Goal: Browse casually: Explore the website without a specific task or goal

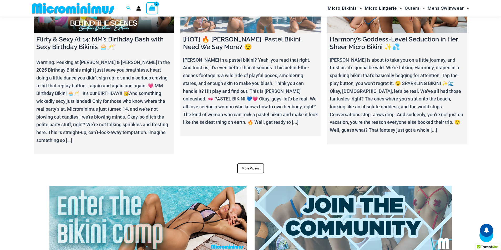
scroll to position [1966, 0]
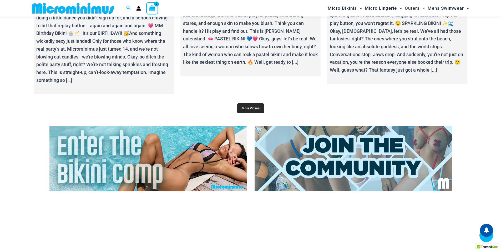
click at [255, 104] on link "More Videos" at bounding box center [250, 109] width 27 height 10
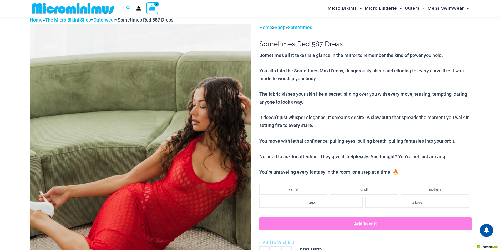
scroll to position [100, 0]
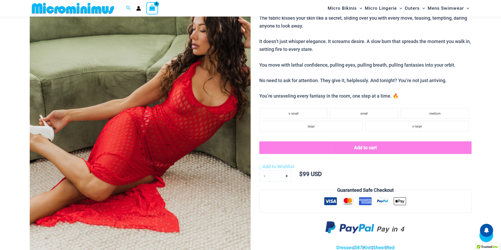
click at [161, 105] on img at bounding box center [140, 112] width 221 height 331
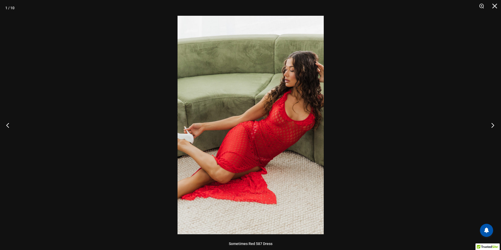
click at [493, 127] on button "Next" at bounding box center [491, 125] width 20 height 26
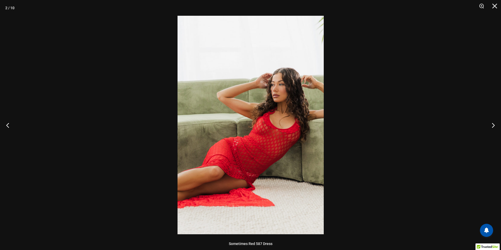
click at [251, 99] on img at bounding box center [250, 125] width 146 height 219
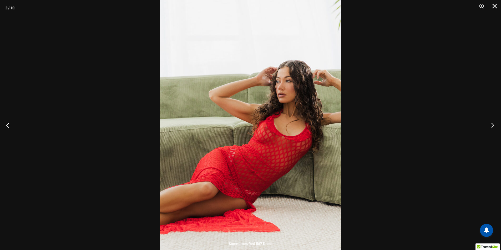
click at [490, 124] on button "Next" at bounding box center [491, 125] width 20 height 26
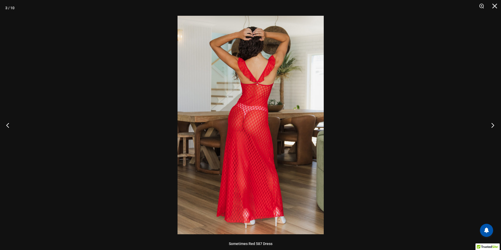
click at [488, 126] on button "Next" at bounding box center [491, 125] width 20 height 26
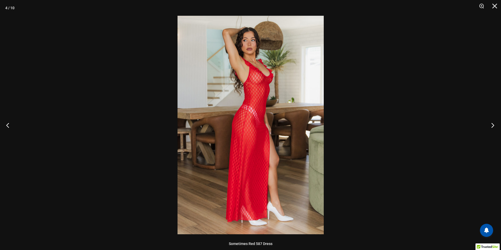
click at [488, 126] on button "Next" at bounding box center [491, 125] width 20 height 26
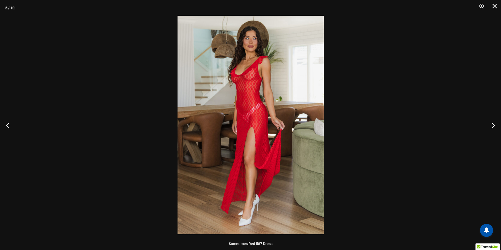
click at [237, 85] on img at bounding box center [250, 125] width 146 height 219
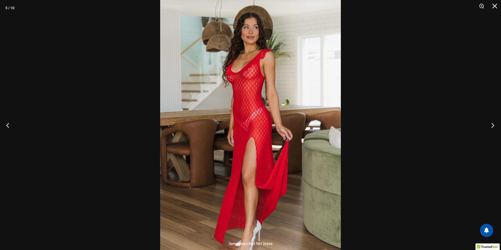
click at [489, 127] on button "Next" at bounding box center [491, 125] width 20 height 26
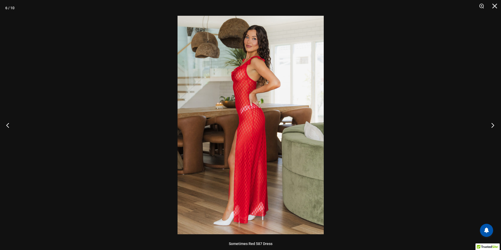
click at [489, 127] on button "Next" at bounding box center [491, 125] width 20 height 26
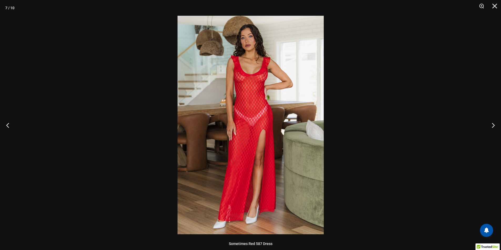
click at [263, 78] on img at bounding box center [250, 125] width 146 height 219
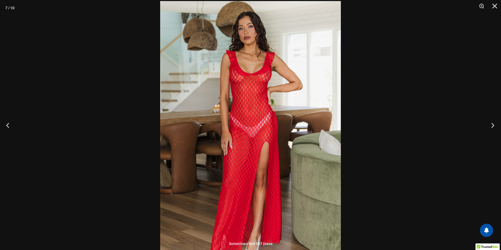
click at [494, 124] on button "Next" at bounding box center [491, 125] width 20 height 26
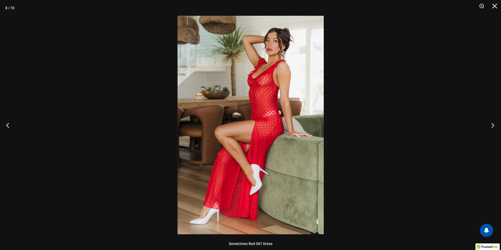
click at [492, 124] on button "Next" at bounding box center [491, 125] width 20 height 26
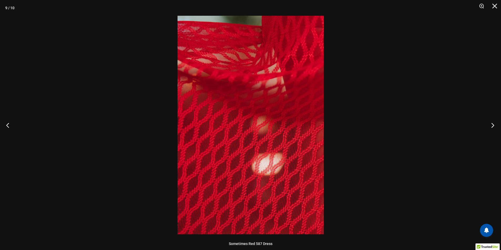
click at [492, 124] on button "Next" at bounding box center [491, 125] width 20 height 26
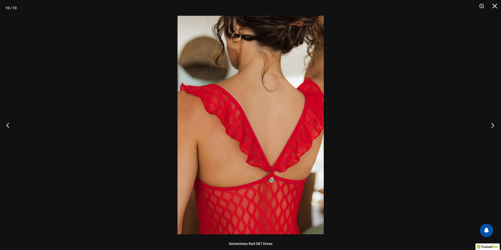
click at [492, 124] on button "Next" at bounding box center [491, 125] width 20 height 26
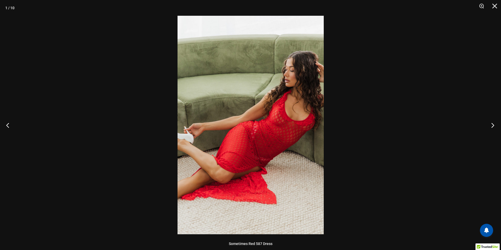
click at [492, 124] on button "Next" at bounding box center [491, 125] width 20 height 26
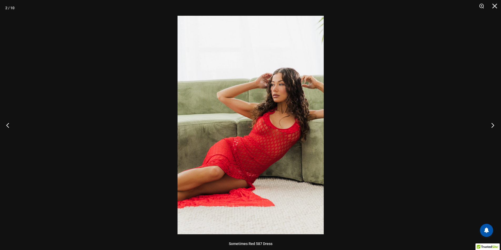
click at [492, 124] on button "Next" at bounding box center [491, 125] width 20 height 26
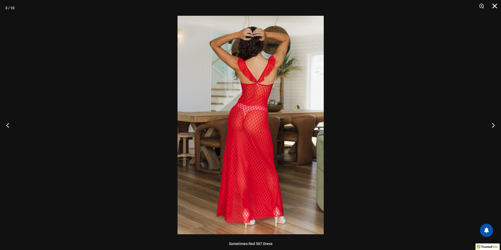
click at [493, 9] on button "Close" at bounding box center [492, 8] width 13 height 16
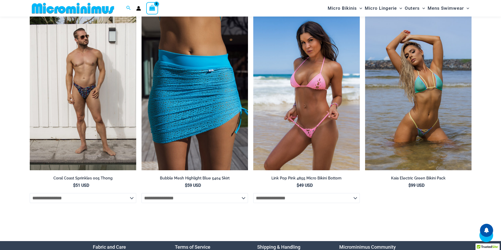
scroll to position [1466, 0]
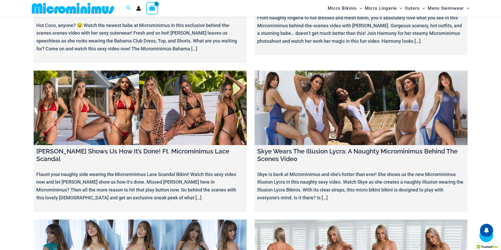
scroll to position [6355, 0]
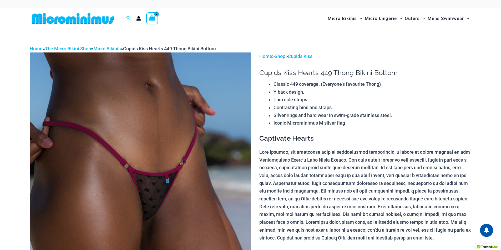
click at [198, 130] on img at bounding box center [140, 218] width 221 height 331
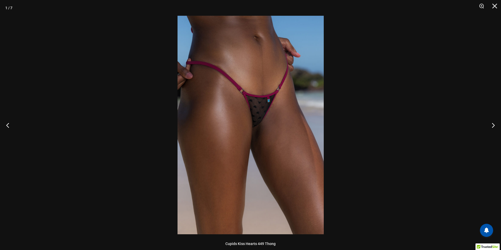
click at [274, 105] on img at bounding box center [250, 125] width 146 height 219
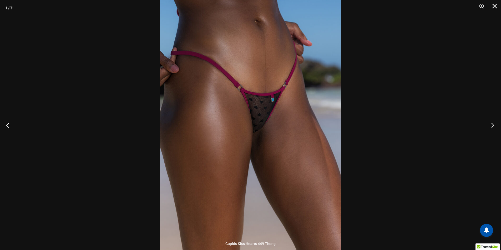
click at [493, 123] on button "Next" at bounding box center [491, 125] width 20 height 26
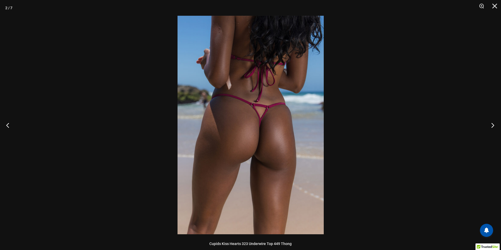
click at [493, 123] on button "Next" at bounding box center [491, 125] width 20 height 26
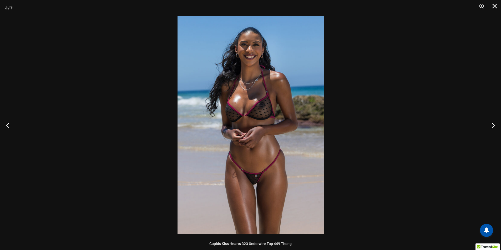
click at [287, 82] on img at bounding box center [250, 125] width 146 height 219
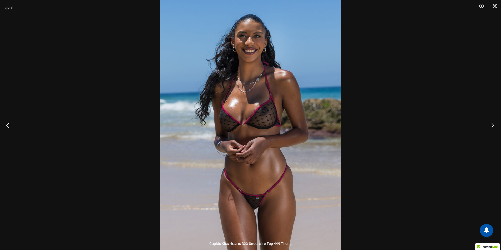
click at [493, 126] on button "Next" at bounding box center [491, 125] width 20 height 26
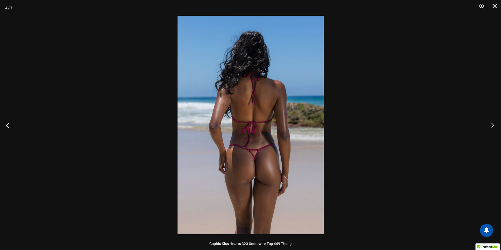
click at [493, 126] on button "Next" at bounding box center [491, 125] width 20 height 26
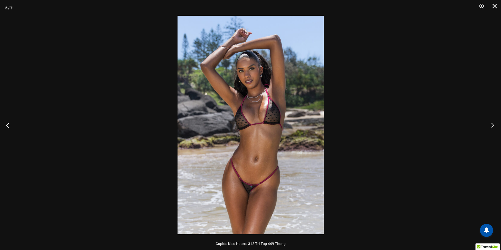
click at [493, 126] on button "Next" at bounding box center [491, 125] width 20 height 26
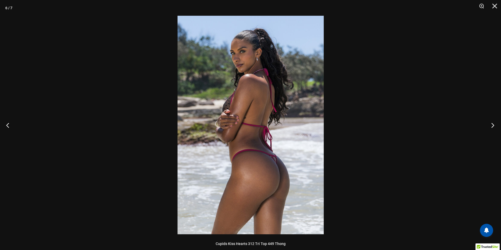
click at [493, 126] on button "Next" at bounding box center [491, 125] width 20 height 26
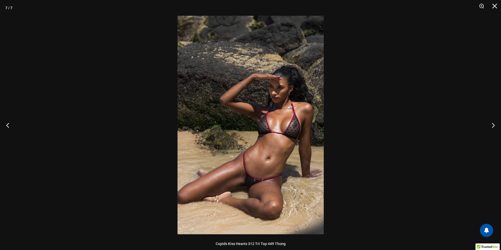
click at [250, 115] on img at bounding box center [250, 125] width 146 height 219
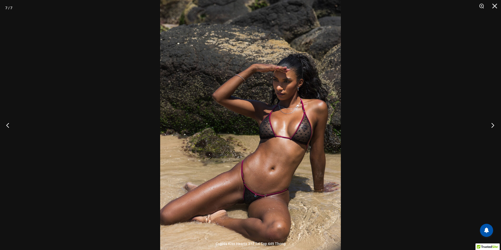
click at [492, 125] on button "Next" at bounding box center [491, 125] width 20 height 26
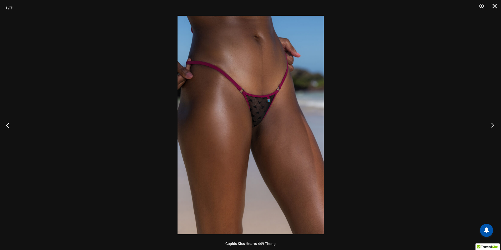
click at [491, 125] on button "Next" at bounding box center [491, 125] width 20 height 26
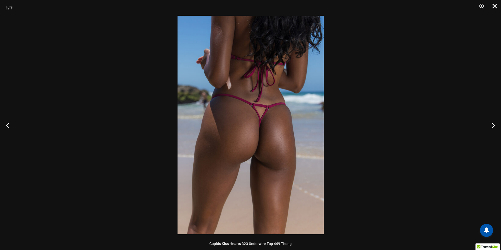
click at [495, 7] on button "Close" at bounding box center [492, 8] width 13 height 16
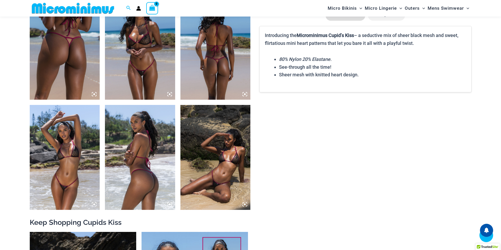
scroll to position [573, 0]
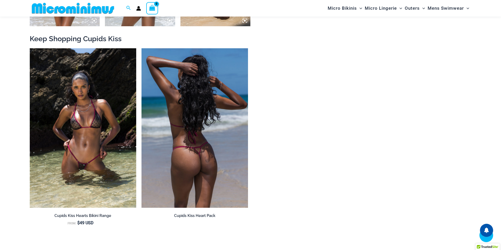
click at [159, 98] on img at bounding box center [194, 128] width 106 height 160
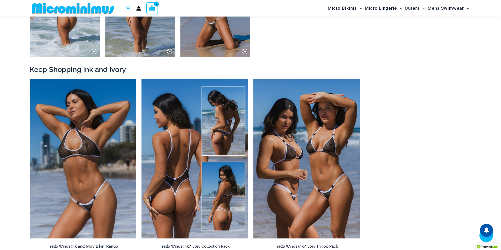
scroll to position [679, 0]
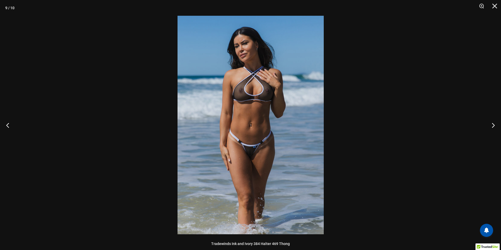
click at [249, 77] on img at bounding box center [250, 125] width 146 height 219
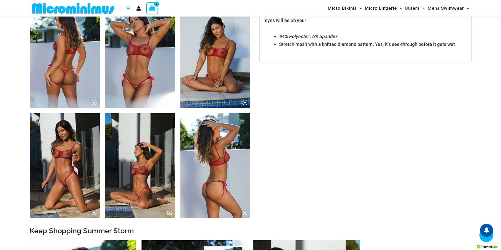
scroll to position [416, 0]
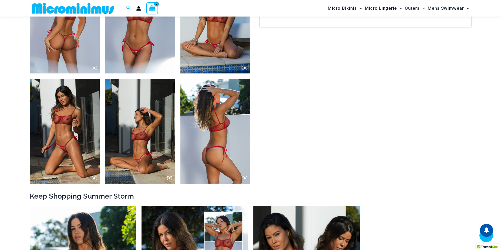
click at [69, 104] on img at bounding box center [65, 131] width 70 height 105
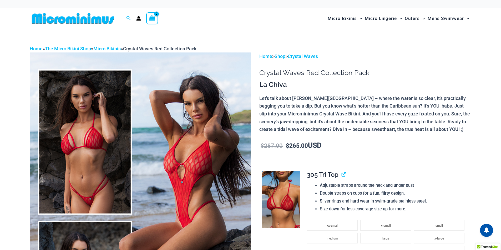
click at [146, 136] on img at bounding box center [140, 218] width 221 height 331
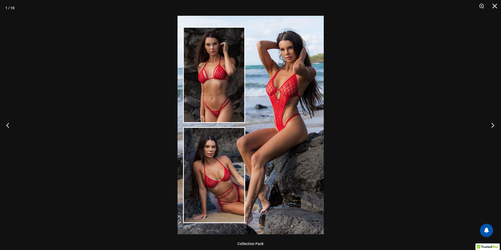
click at [497, 120] on button "Next" at bounding box center [491, 125] width 20 height 26
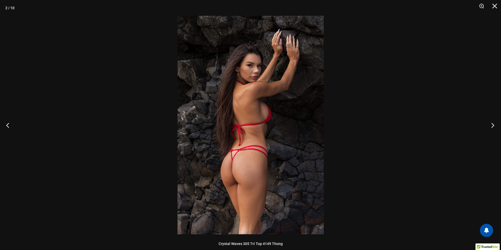
click at [492, 126] on button "Next" at bounding box center [491, 125] width 20 height 26
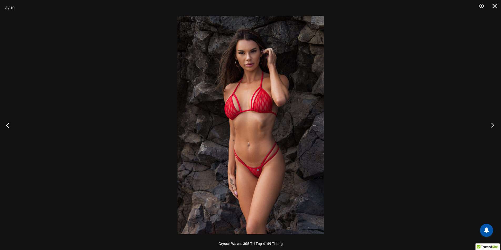
click at [492, 126] on button "Next" at bounding box center [491, 125] width 20 height 26
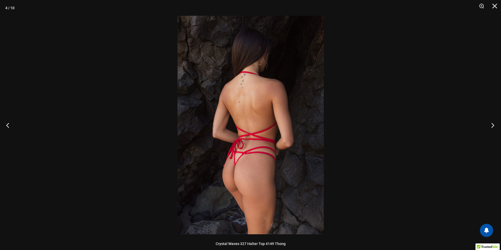
click at [492, 126] on button "Next" at bounding box center [491, 125] width 20 height 26
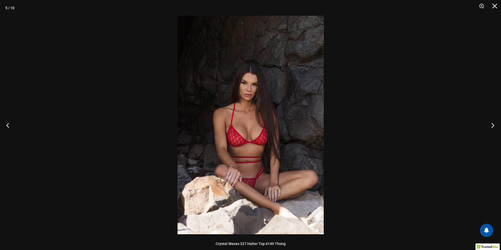
click at [492, 126] on button "Next" at bounding box center [491, 125] width 20 height 26
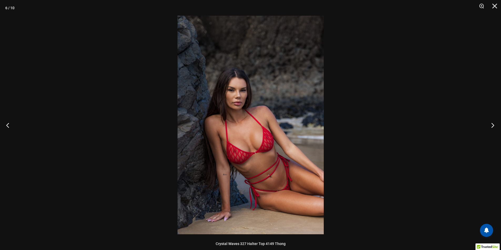
click at [492, 126] on button "Next" at bounding box center [491, 125] width 20 height 26
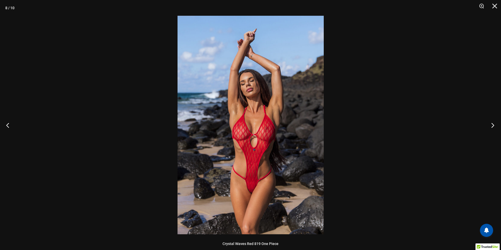
click at [492, 126] on button "Next" at bounding box center [491, 125] width 20 height 26
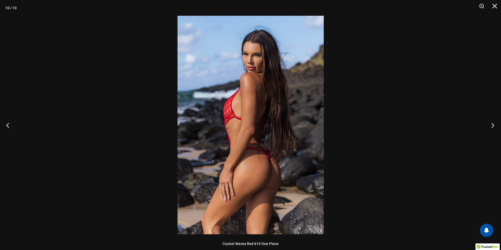
click at [492, 126] on button "Next" at bounding box center [491, 125] width 20 height 26
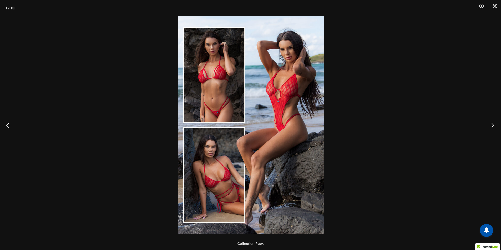
click at [492, 126] on button "Next" at bounding box center [491, 125] width 20 height 26
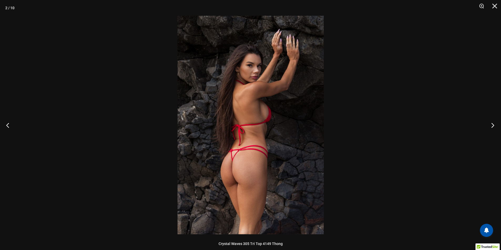
click at [492, 126] on button "Next" at bounding box center [491, 125] width 20 height 26
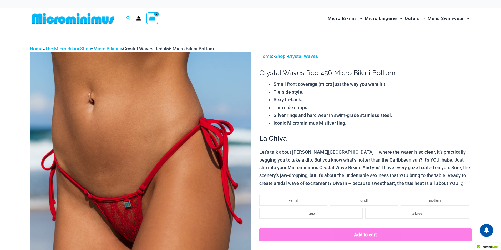
click at [181, 105] on img at bounding box center [140, 218] width 221 height 331
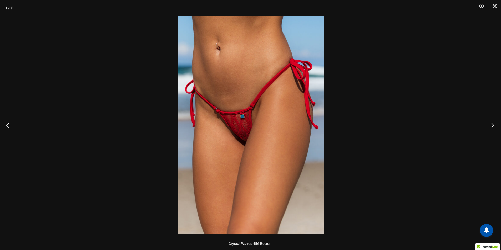
click at [493, 129] on button "Next" at bounding box center [491, 125] width 20 height 26
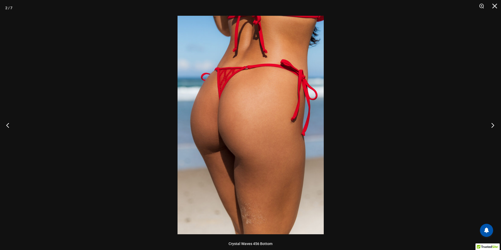
click at [493, 129] on button "Next" at bounding box center [491, 125] width 20 height 26
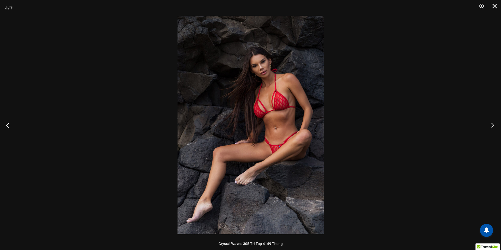
click at [493, 129] on button "Next" at bounding box center [491, 125] width 20 height 26
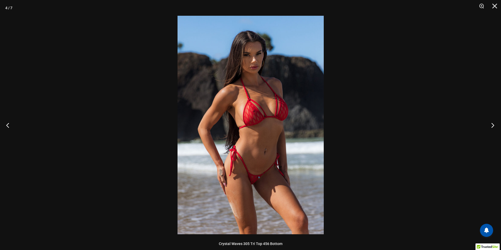
click at [493, 129] on button "Next" at bounding box center [491, 125] width 20 height 26
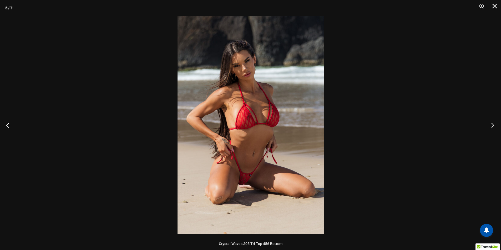
click at [493, 129] on button "Next" at bounding box center [491, 125] width 20 height 26
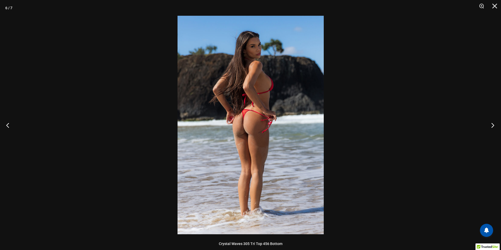
click at [493, 129] on button "Next" at bounding box center [491, 125] width 20 height 26
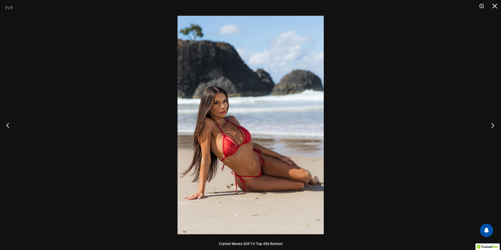
click at [493, 129] on button "Next" at bounding box center [491, 125] width 20 height 26
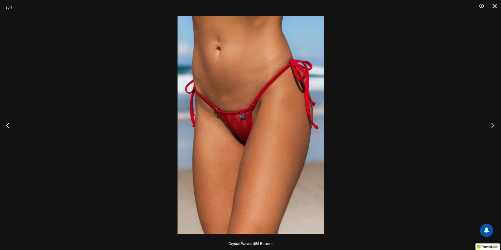
click at [493, 129] on button "Next" at bounding box center [491, 125] width 20 height 26
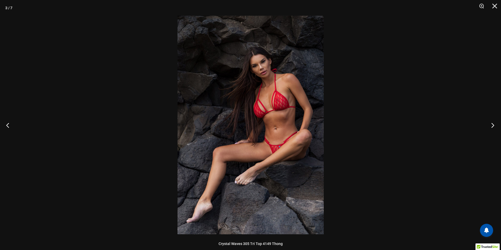
click at [493, 129] on button "Next" at bounding box center [491, 125] width 20 height 26
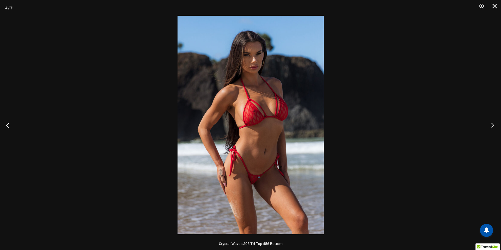
click at [493, 129] on button "Next" at bounding box center [491, 125] width 20 height 26
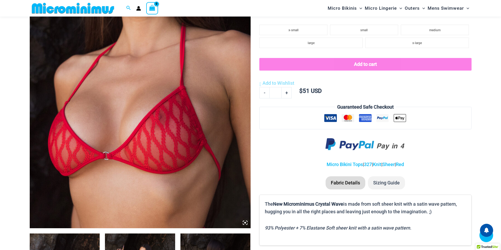
scroll to position [153, 0]
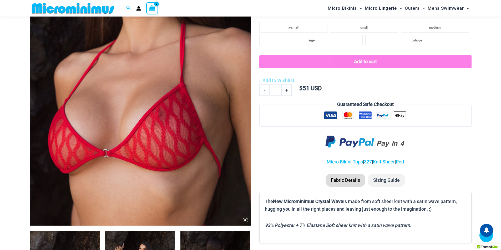
click at [154, 95] on img at bounding box center [140, 60] width 221 height 331
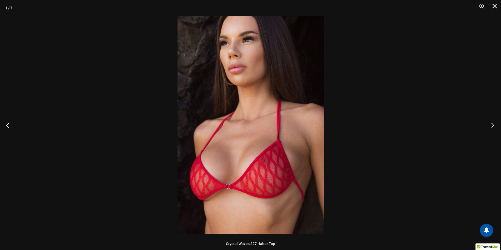
click at [488, 130] on button "Next" at bounding box center [491, 125] width 20 height 26
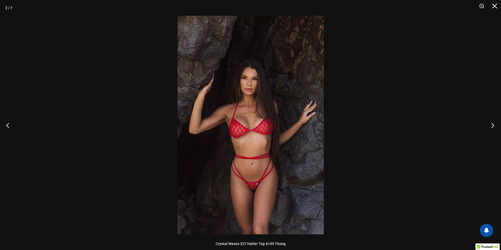
click at [491, 127] on button "Next" at bounding box center [491, 125] width 20 height 26
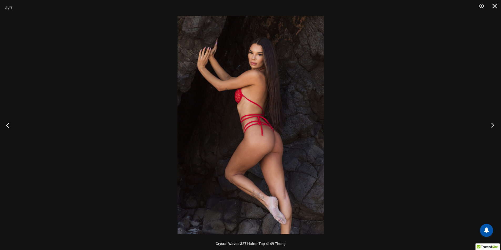
click at [491, 127] on button "Next" at bounding box center [491, 125] width 20 height 26
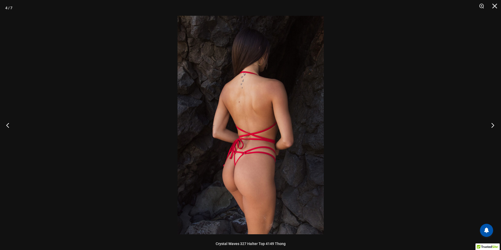
click at [491, 127] on button "Next" at bounding box center [491, 125] width 20 height 26
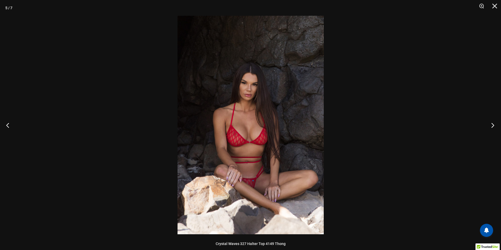
click at [491, 127] on button "Next" at bounding box center [491, 125] width 20 height 26
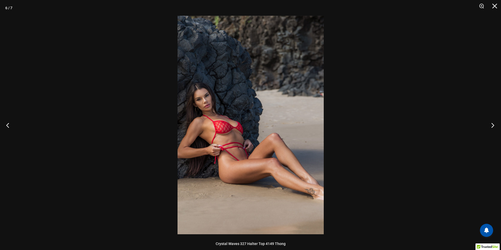
click at [491, 127] on button "Next" at bounding box center [491, 125] width 20 height 26
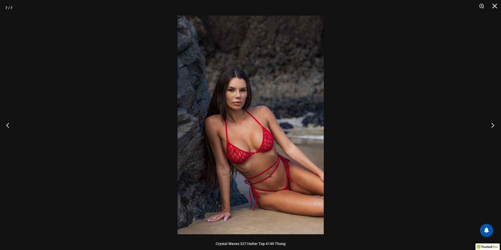
click at [491, 127] on button "Next" at bounding box center [491, 125] width 20 height 26
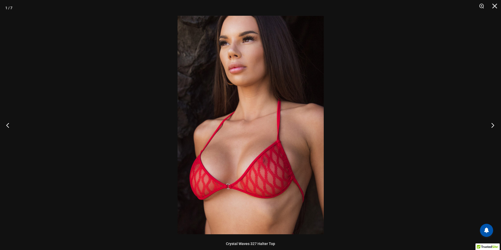
click at [491, 127] on button "Next" at bounding box center [491, 125] width 20 height 26
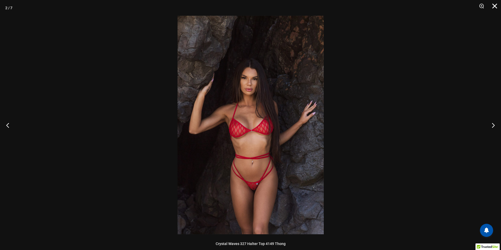
click at [494, 3] on button "Close" at bounding box center [492, 8] width 13 height 16
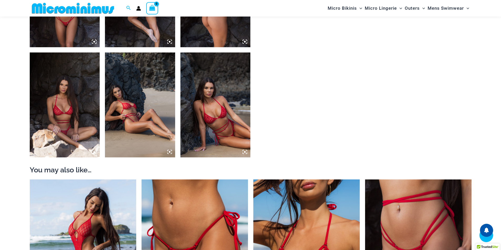
scroll to position [600, 0]
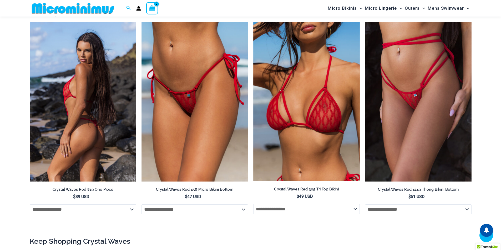
click at [86, 72] on img at bounding box center [83, 102] width 106 height 160
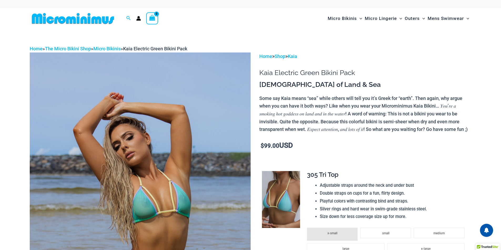
click at [176, 90] on img at bounding box center [140, 218] width 221 height 331
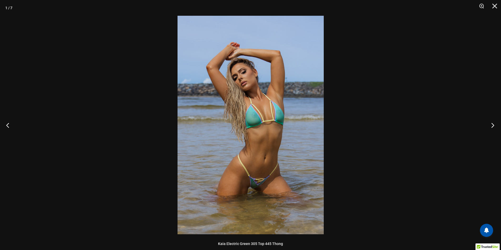
click at [491, 126] on button "Next" at bounding box center [491, 125] width 20 height 26
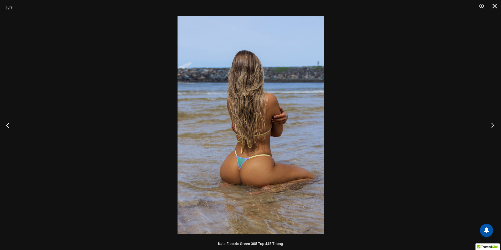
click at [491, 126] on button "Next" at bounding box center [491, 125] width 20 height 26
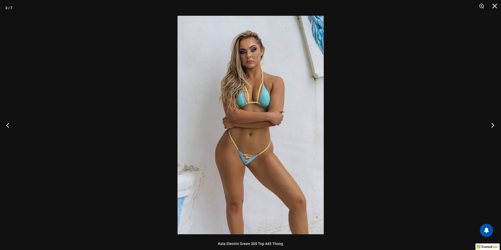
click at [491, 126] on button "Next" at bounding box center [491, 125] width 20 height 26
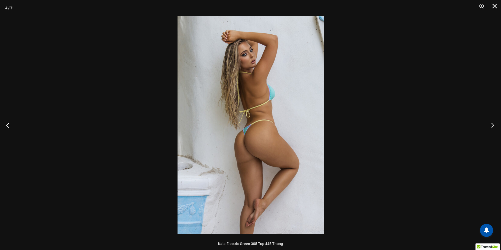
click at [491, 126] on button "Next" at bounding box center [491, 125] width 20 height 26
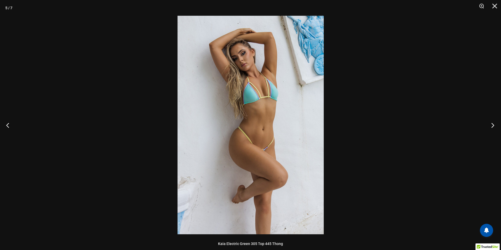
click at [491, 126] on button "Next" at bounding box center [491, 125] width 20 height 26
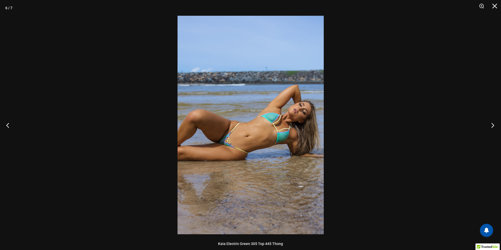
click at [491, 126] on button "Next" at bounding box center [491, 125] width 20 height 26
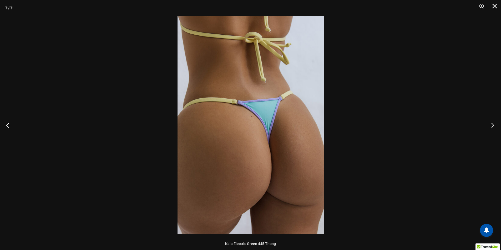
click at [491, 126] on button "Next" at bounding box center [491, 125] width 20 height 26
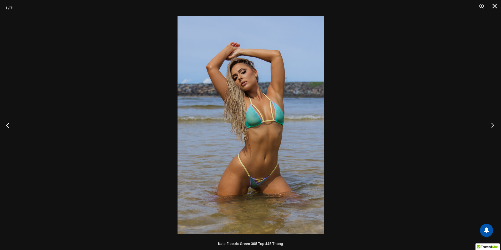
click at [491, 126] on button "Next" at bounding box center [491, 125] width 20 height 26
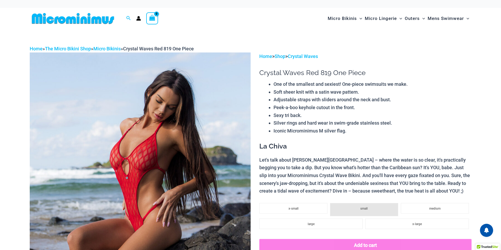
click at [204, 125] on img at bounding box center [140, 218] width 221 height 331
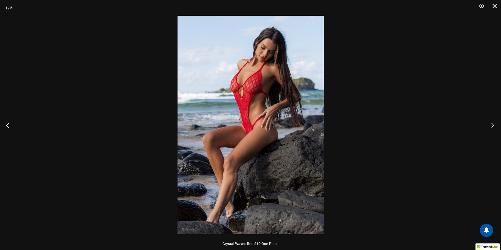
click at [496, 127] on button "Next" at bounding box center [491, 125] width 20 height 26
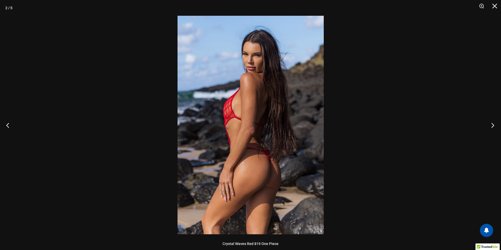
click at [489, 125] on button "Next" at bounding box center [491, 125] width 20 height 26
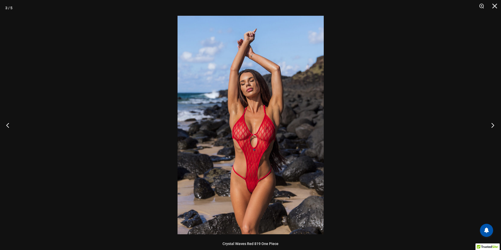
click at [493, 126] on button "Next" at bounding box center [491, 125] width 20 height 26
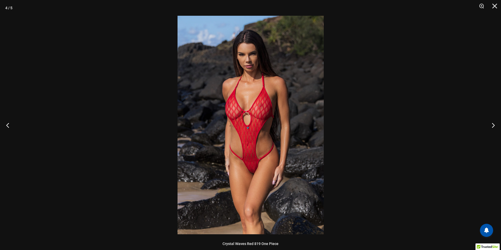
click at [281, 106] on img at bounding box center [250, 125] width 146 height 219
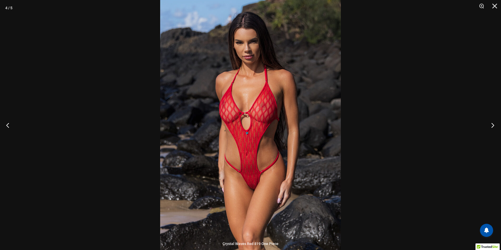
click at [491, 127] on button "Next" at bounding box center [491, 125] width 20 height 26
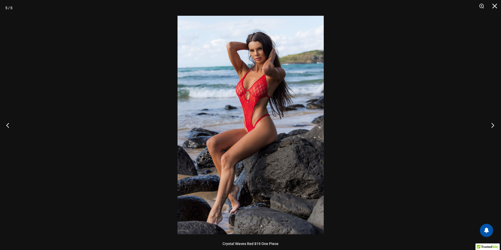
click at [490, 125] on button "Next" at bounding box center [491, 125] width 20 height 26
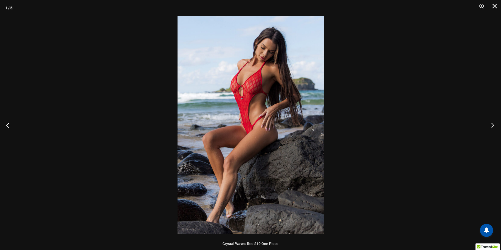
click at [490, 125] on button "Next" at bounding box center [491, 125] width 20 height 26
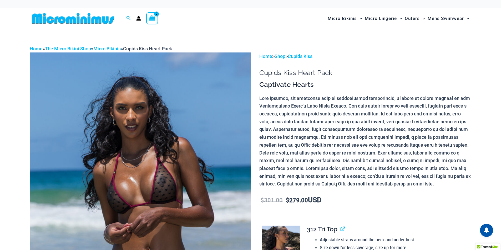
scroll to position [131, 0]
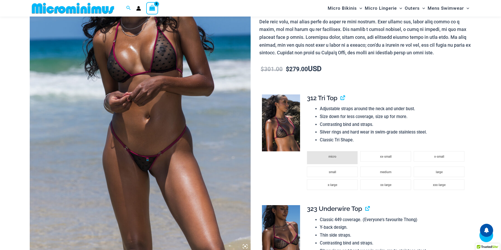
click at [183, 73] on img at bounding box center [140, 86] width 221 height 331
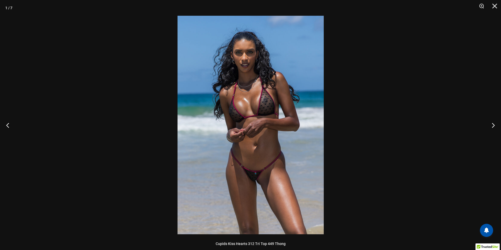
click at [251, 88] on img at bounding box center [250, 125] width 146 height 219
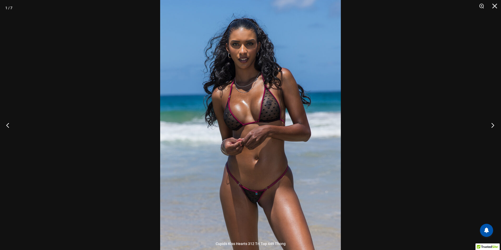
click at [494, 126] on button "Next" at bounding box center [491, 125] width 20 height 26
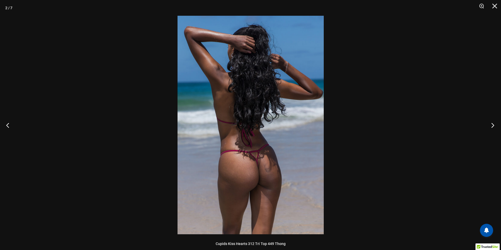
click at [494, 126] on button "Next" at bounding box center [491, 125] width 20 height 26
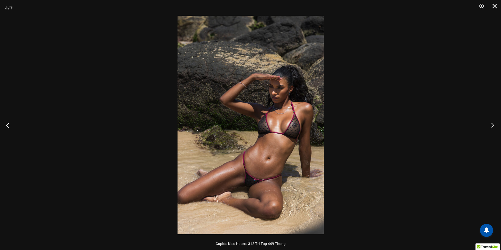
click at [494, 126] on button "Next" at bounding box center [491, 125] width 20 height 26
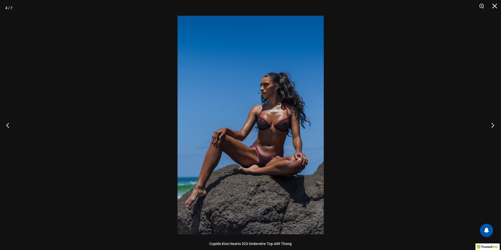
click at [494, 126] on button "Next" at bounding box center [491, 125] width 20 height 26
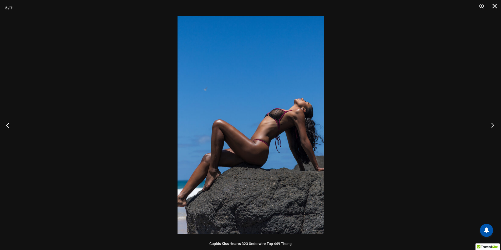
click at [494, 125] on button "Next" at bounding box center [491, 125] width 20 height 26
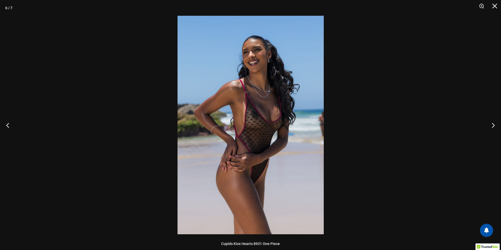
click at [260, 121] on img at bounding box center [250, 125] width 146 height 219
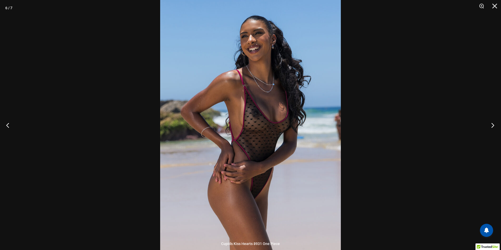
click at [491, 126] on button "Next" at bounding box center [491, 125] width 20 height 26
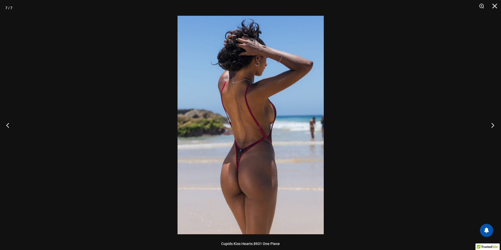
click at [491, 126] on button "Next" at bounding box center [491, 125] width 20 height 26
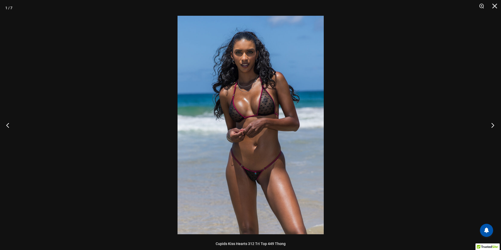
click at [491, 126] on button "Next" at bounding box center [491, 125] width 20 height 26
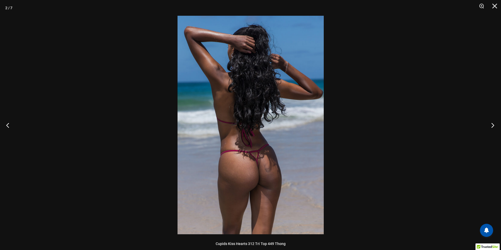
click at [491, 126] on button "Next" at bounding box center [491, 125] width 20 height 26
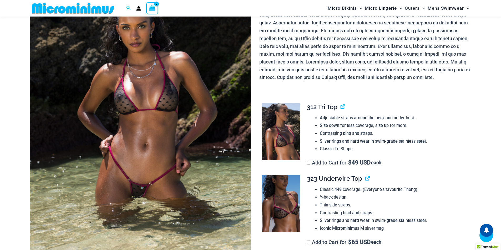
scroll to position [100, 0]
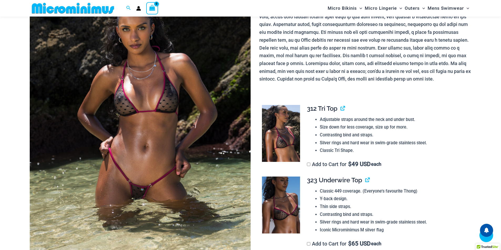
click at [172, 96] on img at bounding box center [140, 112] width 221 height 331
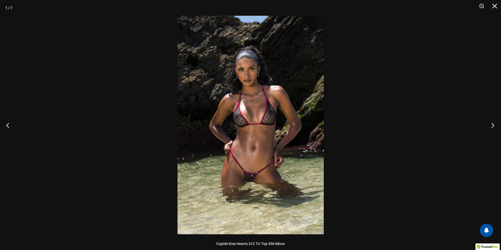
click at [490, 128] on button "Next" at bounding box center [491, 125] width 20 height 26
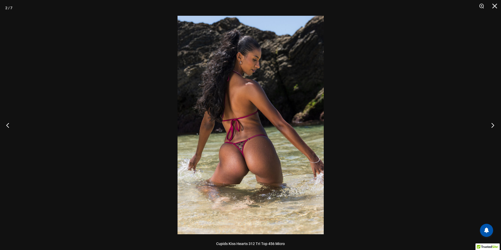
click at [490, 128] on button "Next" at bounding box center [491, 125] width 20 height 26
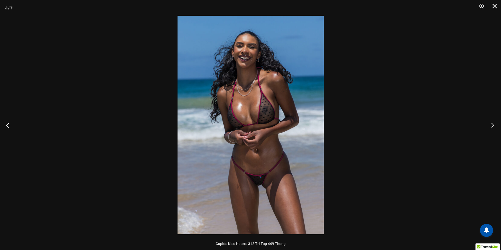
click at [490, 128] on button "Next" at bounding box center [491, 125] width 20 height 26
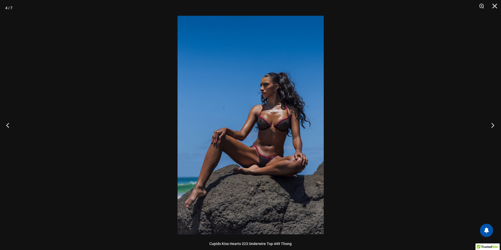
click at [490, 128] on button "Next" at bounding box center [491, 125] width 20 height 26
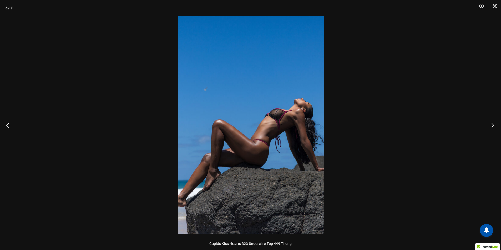
click at [490, 128] on button "Next" at bounding box center [491, 125] width 20 height 26
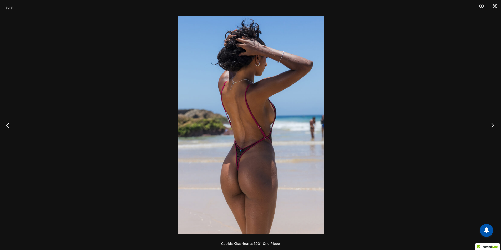
click at [490, 128] on button "Next" at bounding box center [491, 125] width 20 height 26
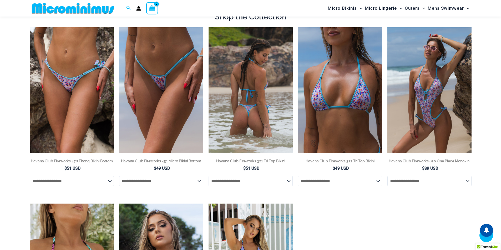
scroll to position [442, 0]
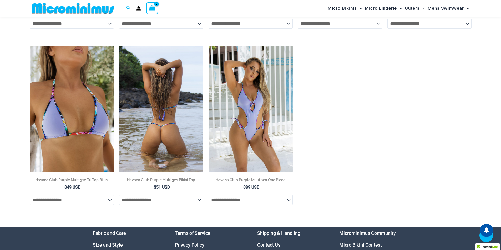
click at [156, 116] on img at bounding box center [161, 109] width 84 height 126
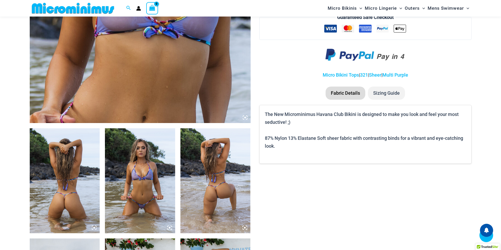
scroll to position [389, 0]
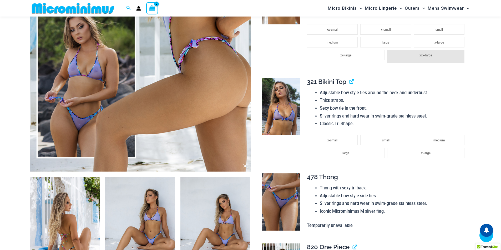
scroll to position [206, 0]
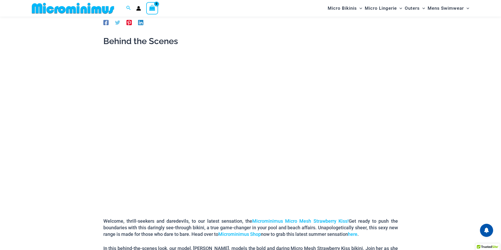
scroll to position [48, 0]
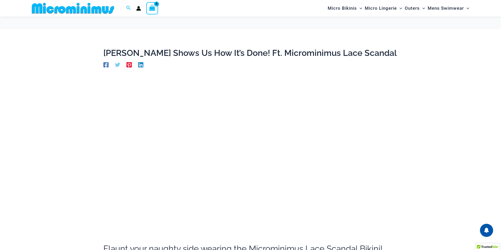
scroll to position [74, 0]
